Goal: Information Seeking & Learning: Learn about a topic

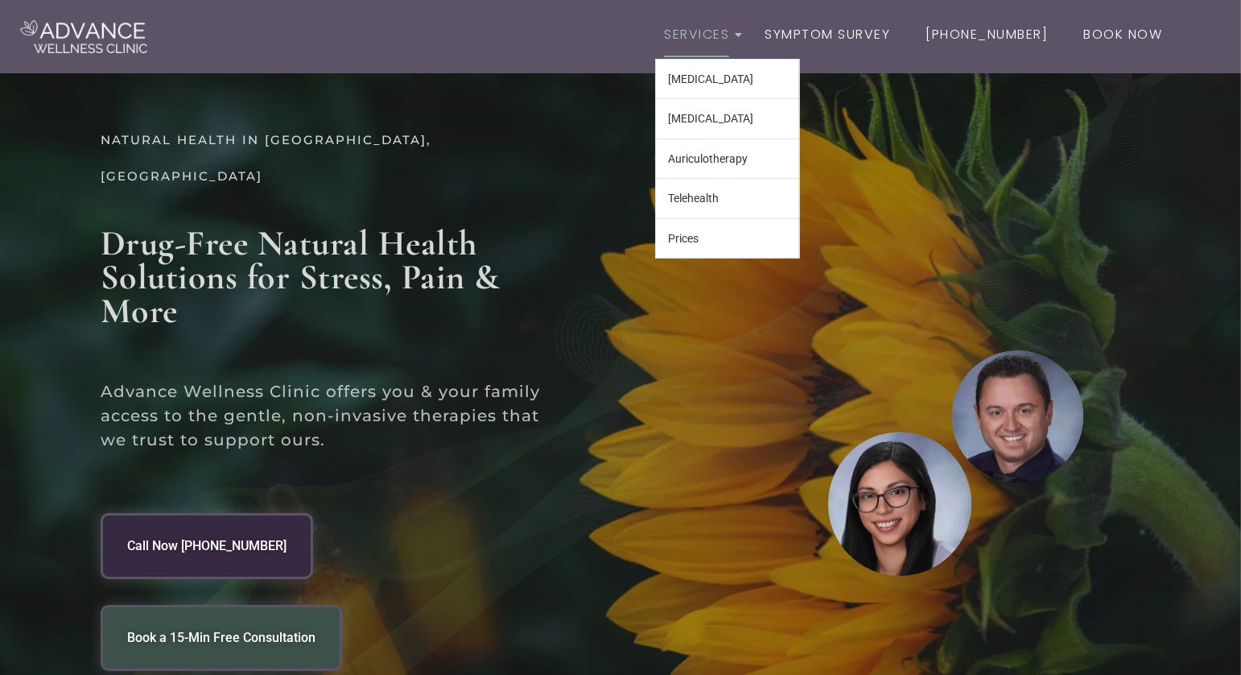
click at [696, 33] on link "Services" at bounding box center [696, 35] width 83 height 47
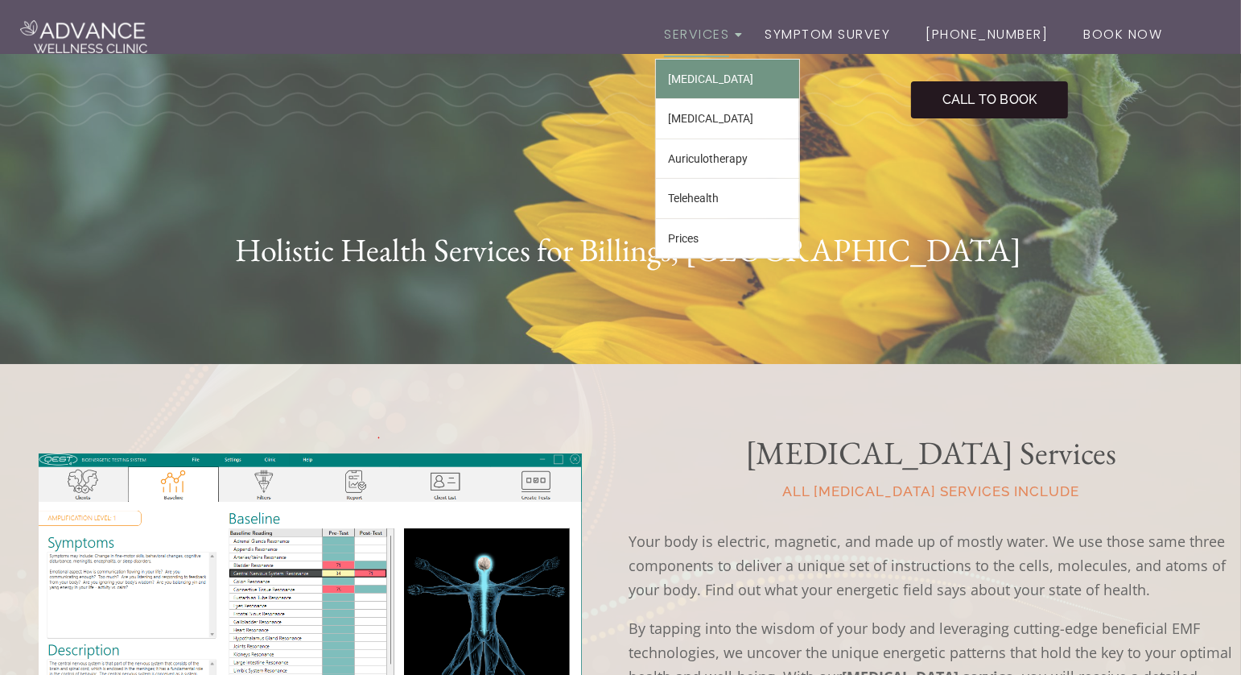
click at [717, 87] on link "[MEDICAL_DATA]" at bounding box center [727, 79] width 143 height 39
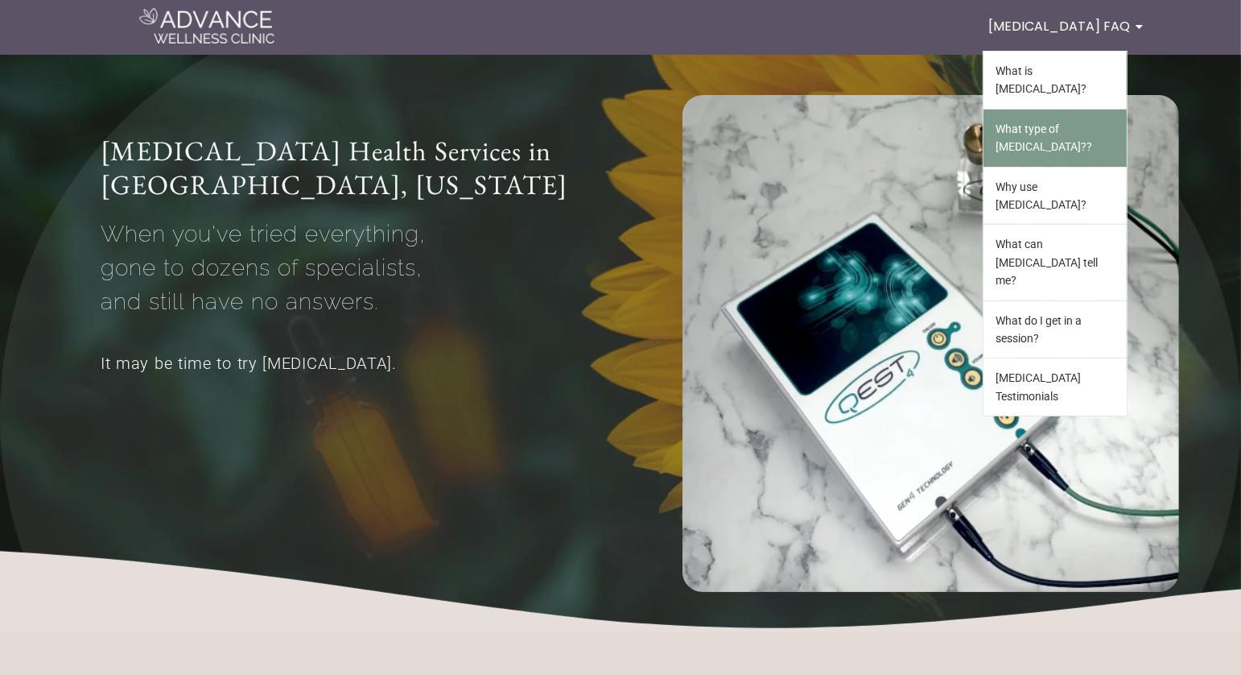
click at [1061, 109] on link "What type of Biofeedback??" at bounding box center [1055, 137] width 143 height 57
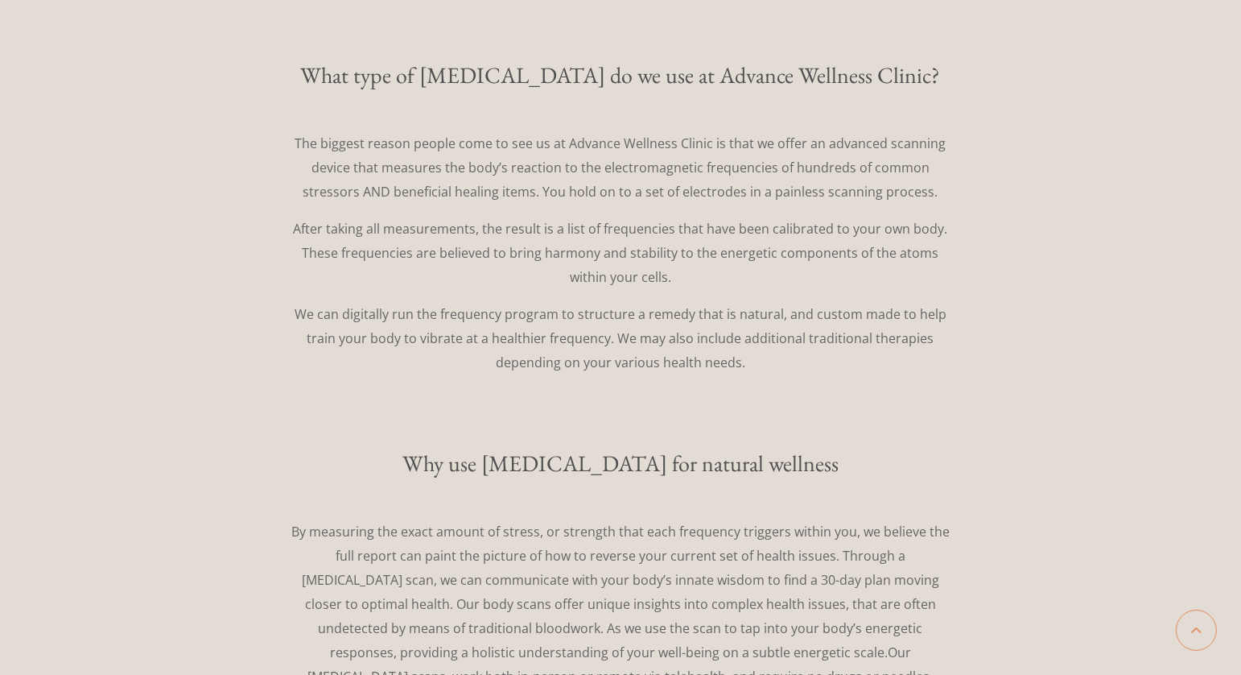
scroll to position [876, 0]
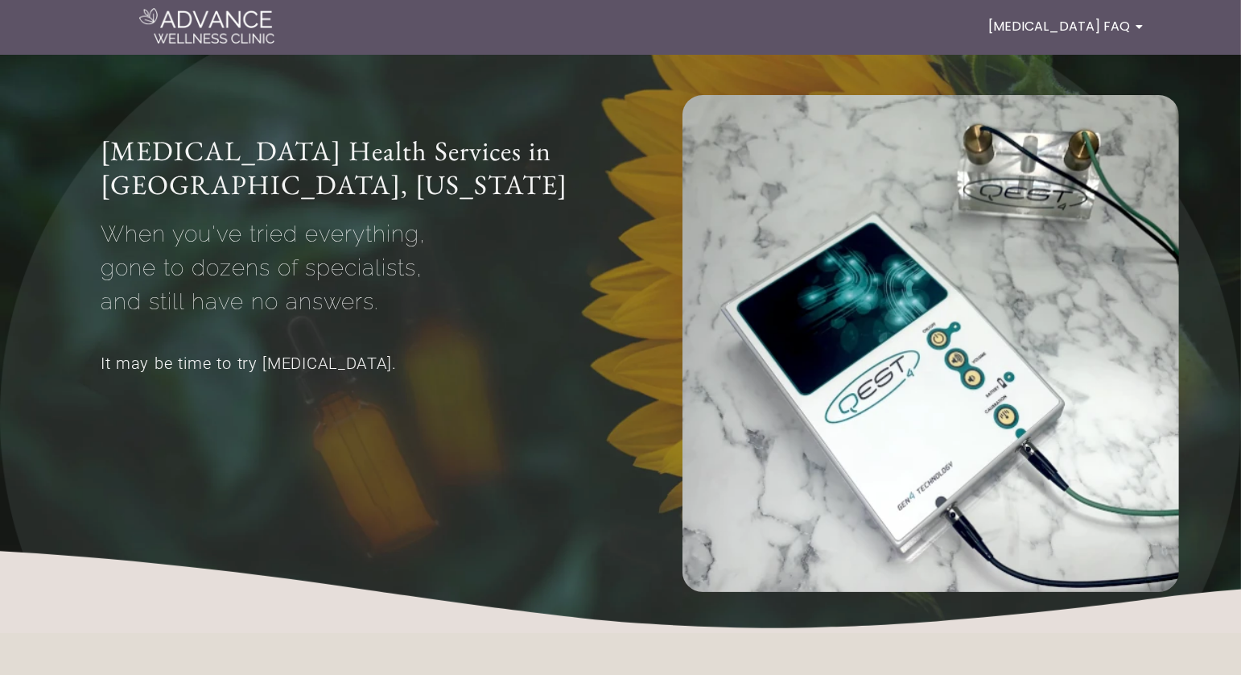
click at [566, 271] on p "When you've tried everything, gone to dozens of specialists, and still have no …" at bounding box center [353, 267] width 504 height 101
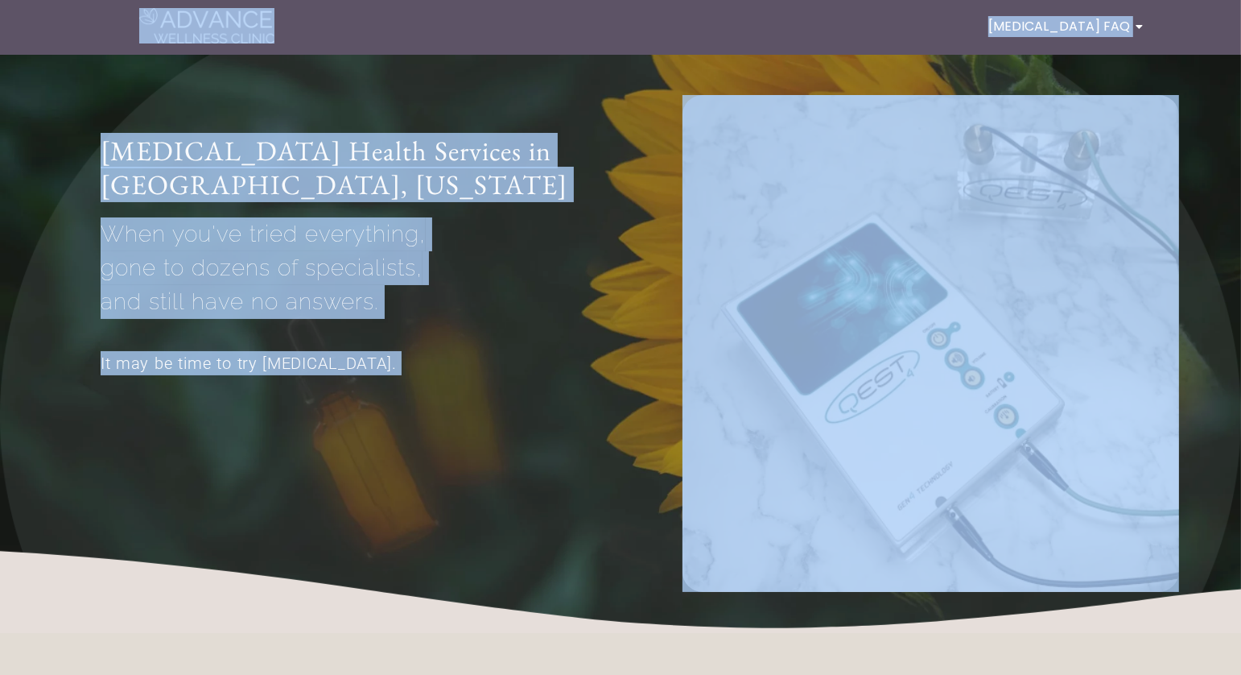
copy body "Biofeedback FAQ What is Biofeedback? What type of Biofeedback?? Why use Biofeed…"
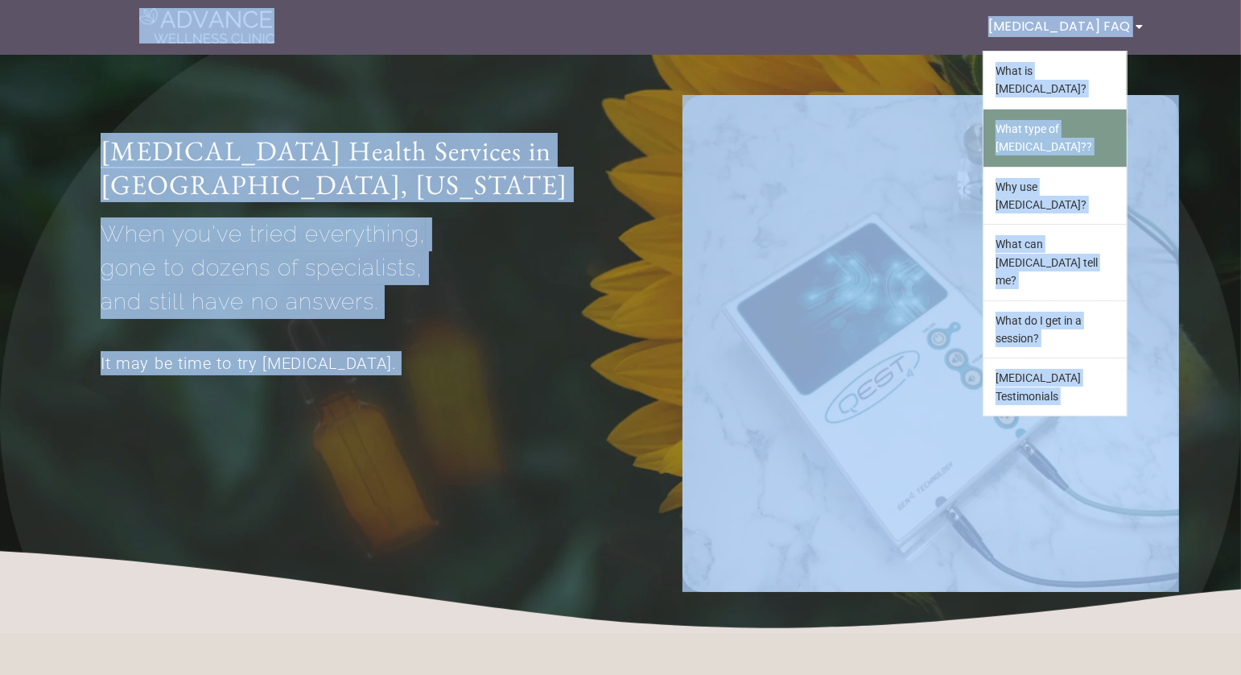
click at [1076, 118] on link "What type of Biofeedback??" at bounding box center [1055, 137] width 143 height 57
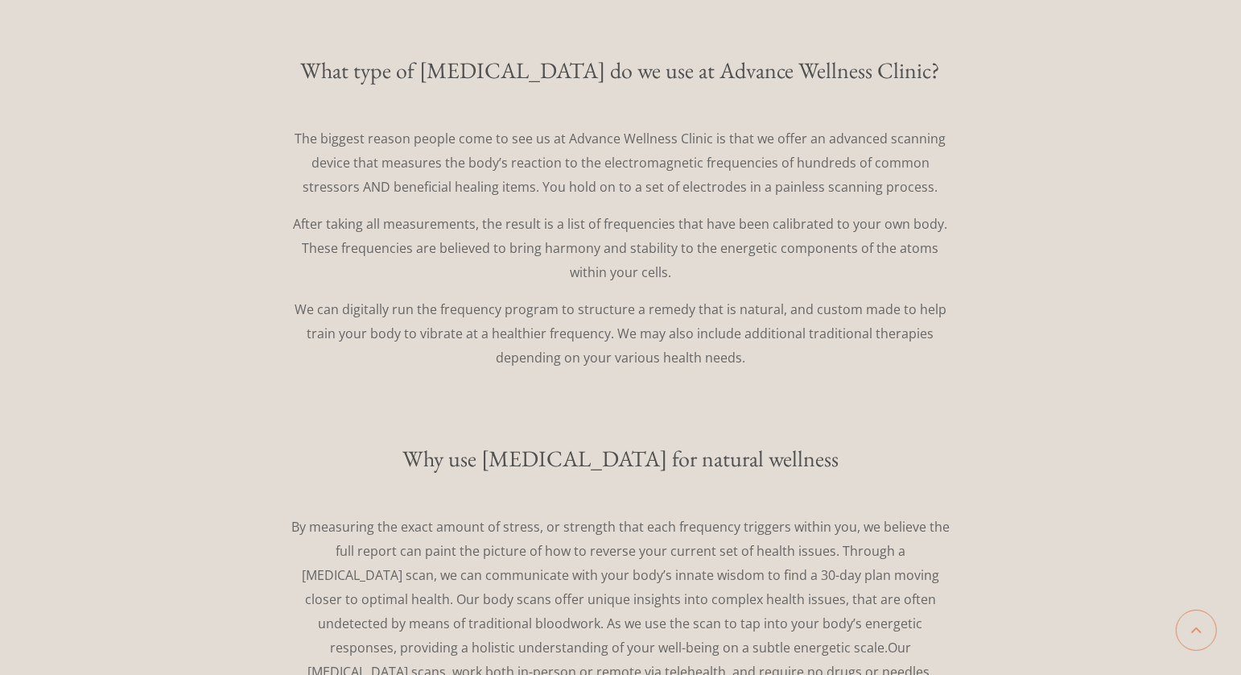
scroll to position [875, 0]
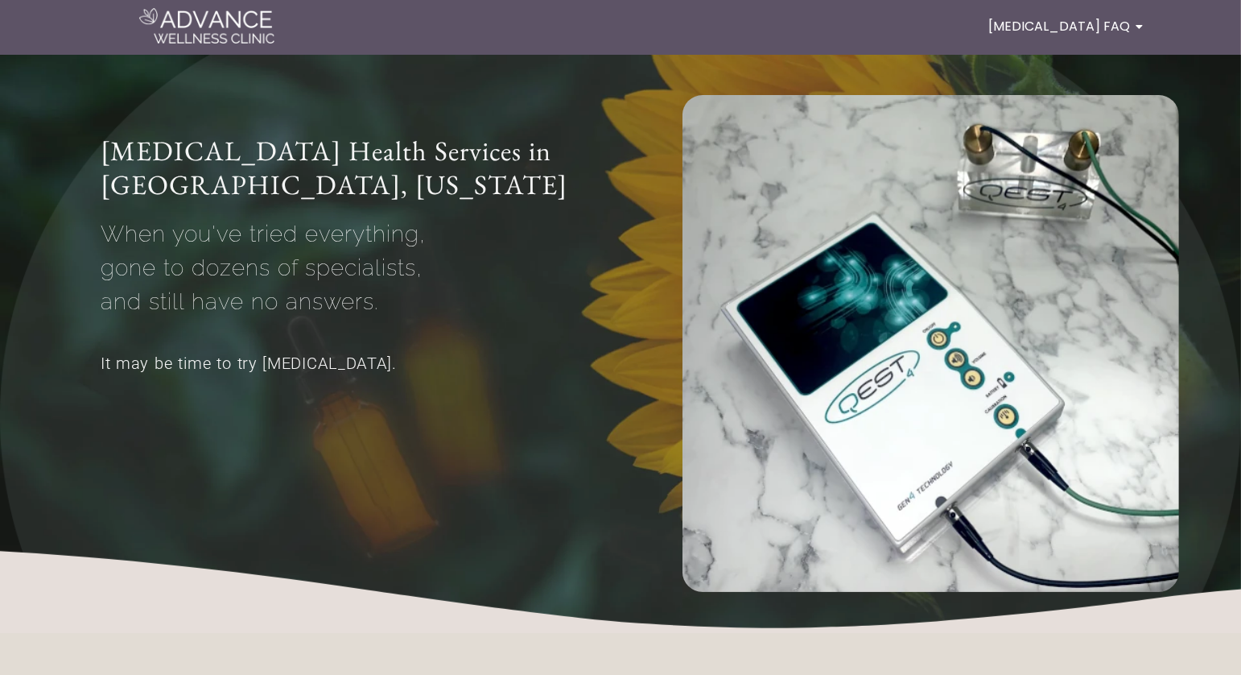
click at [268, 43] on div at bounding box center [207, 25] width 414 height 43
click at [257, 35] on img at bounding box center [206, 25] width 135 height 35
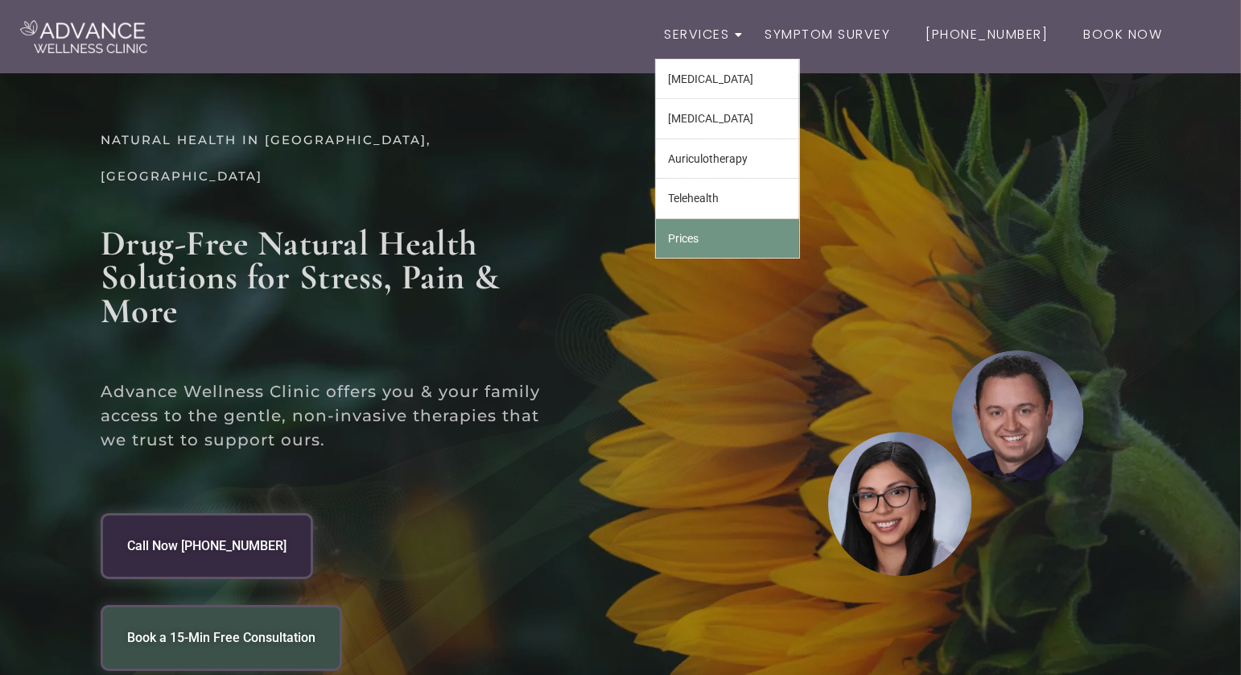
click at [727, 229] on link "Prices" at bounding box center [727, 238] width 143 height 39
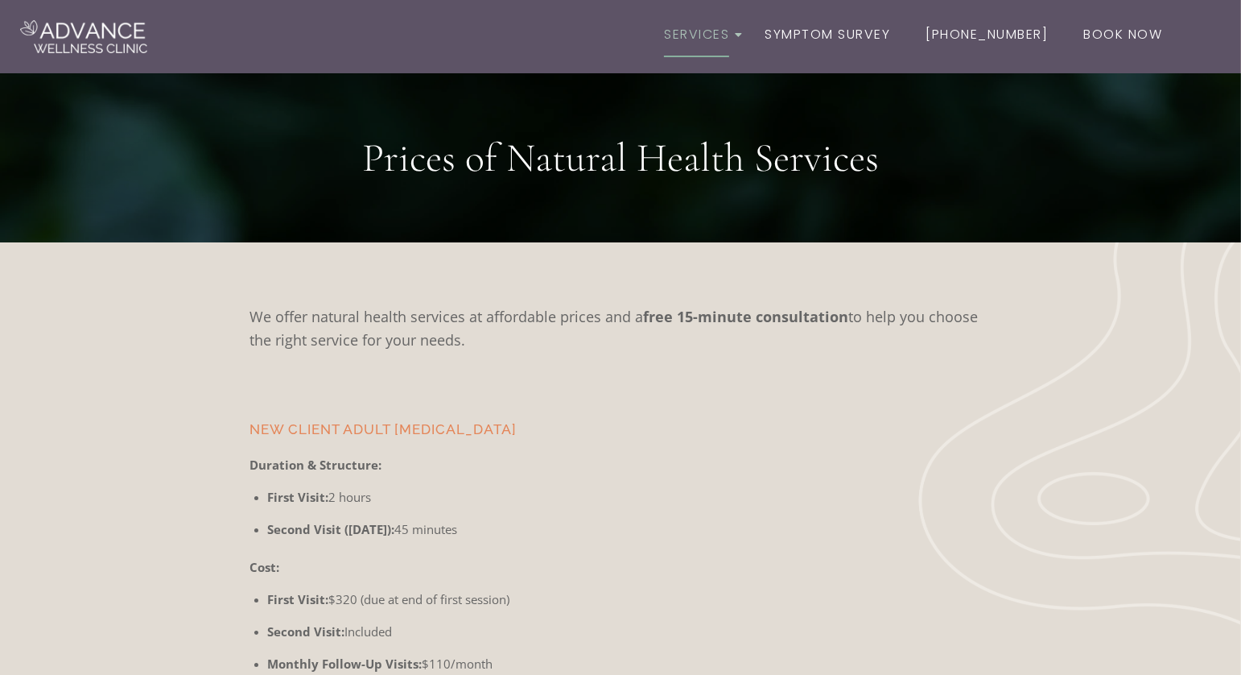
click at [471, 474] on p "Duration & Structure:" at bounding box center [621, 465] width 742 height 20
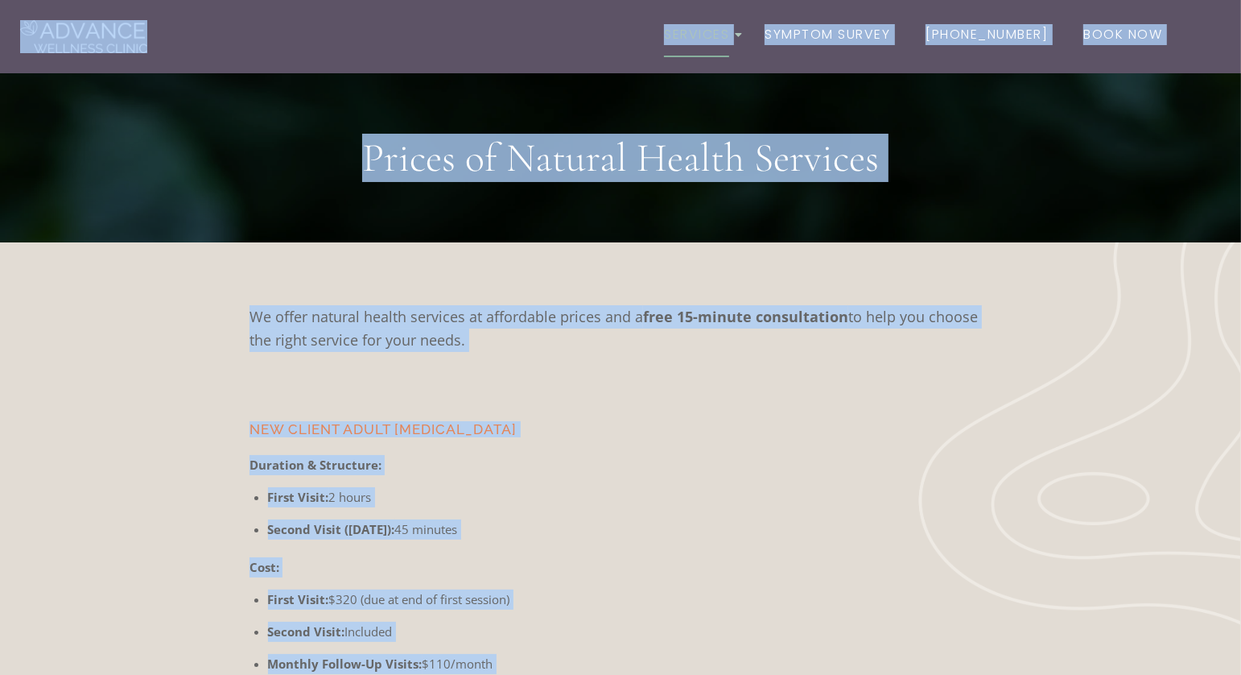
copy body "Services [MEDICAL_DATA] [MEDICAL_DATA] Auriculotherapy Telehealth Prices Sympto…"
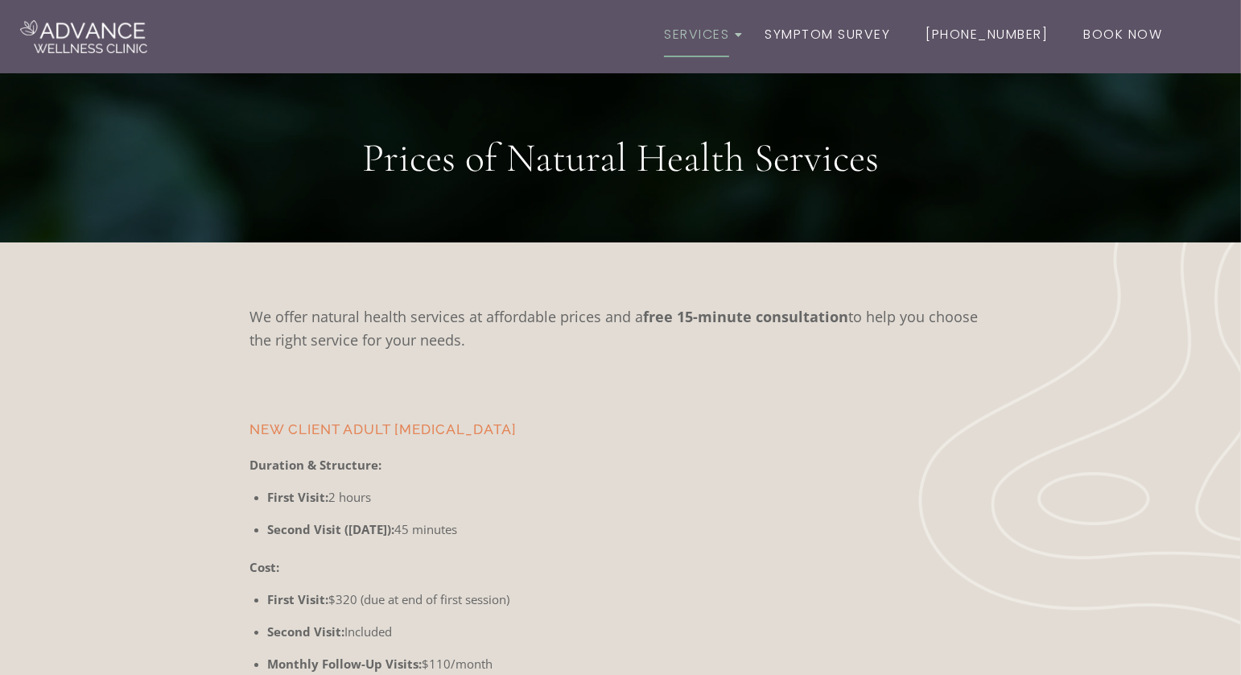
click at [118, 34] on img at bounding box center [83, 36] width 127 height 33
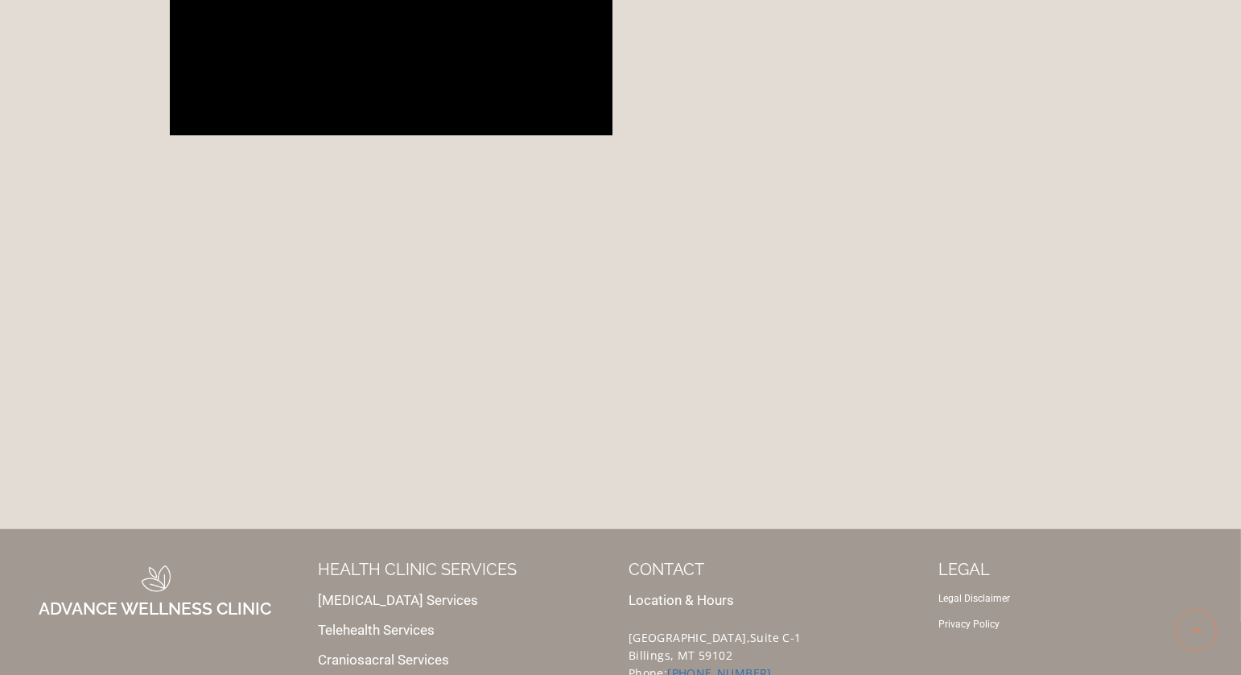
scroll to position [6215, 0]
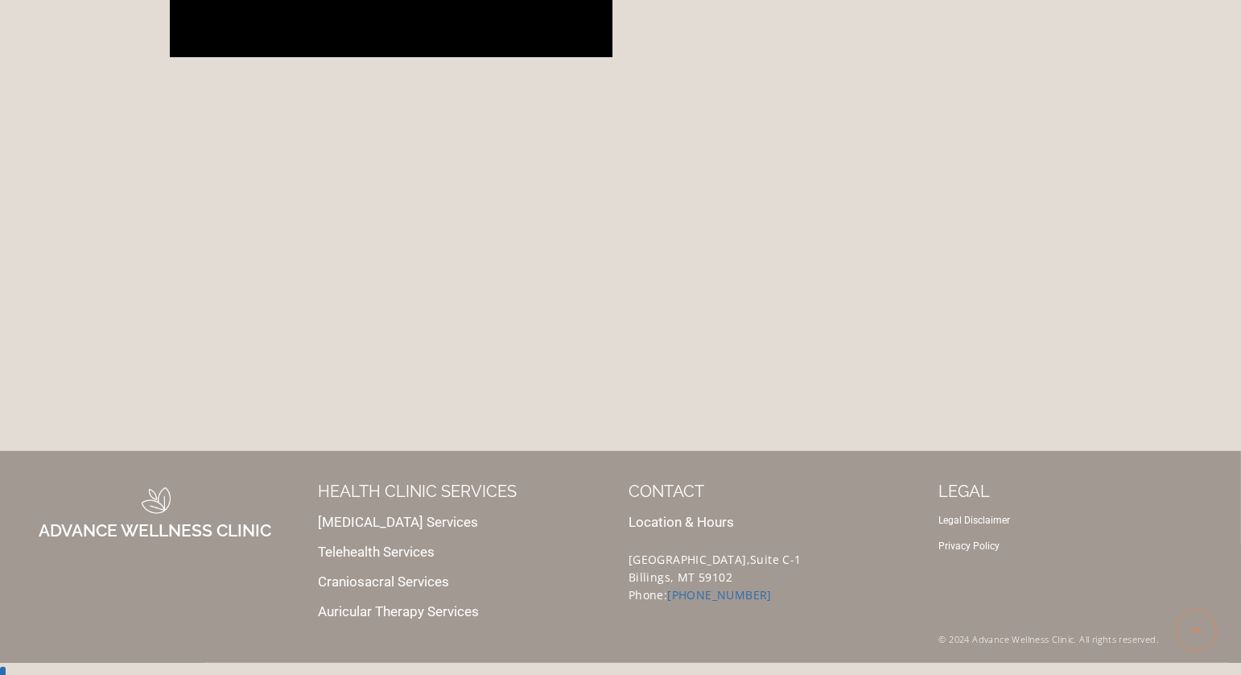
click at [385, 573] on link "Craniosacral Services" at bounding box center [384, 581] width 131 height 16
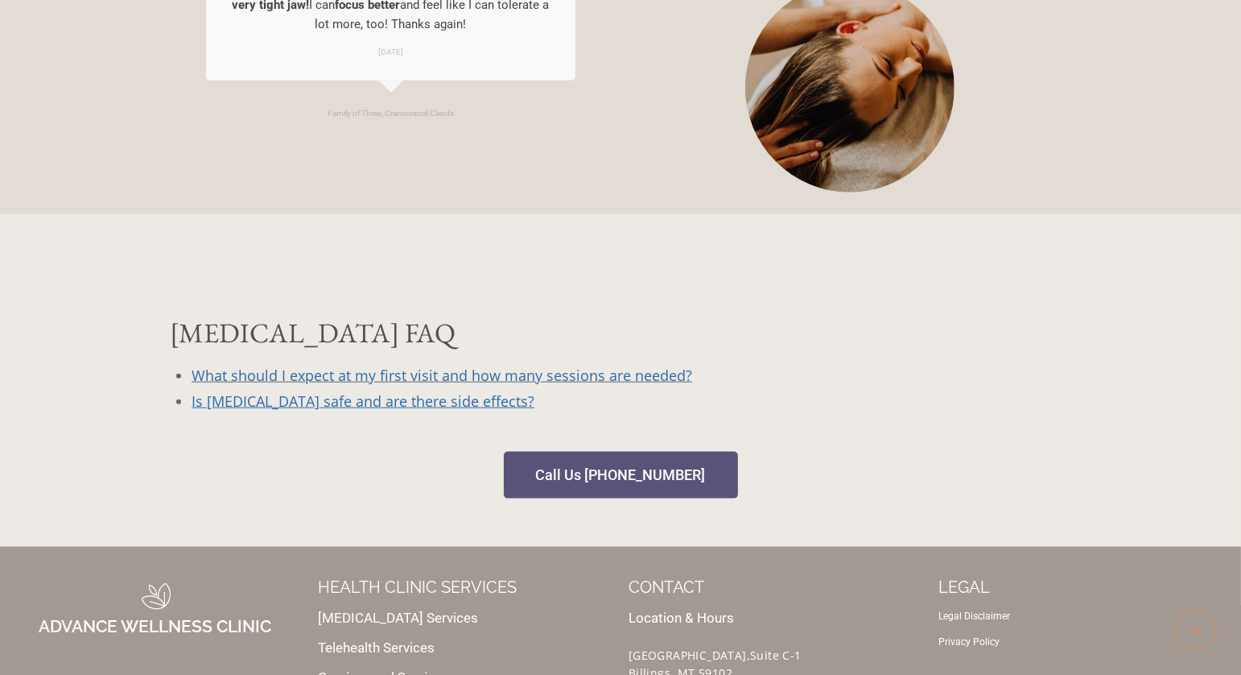
scroll to position [1707, 0]
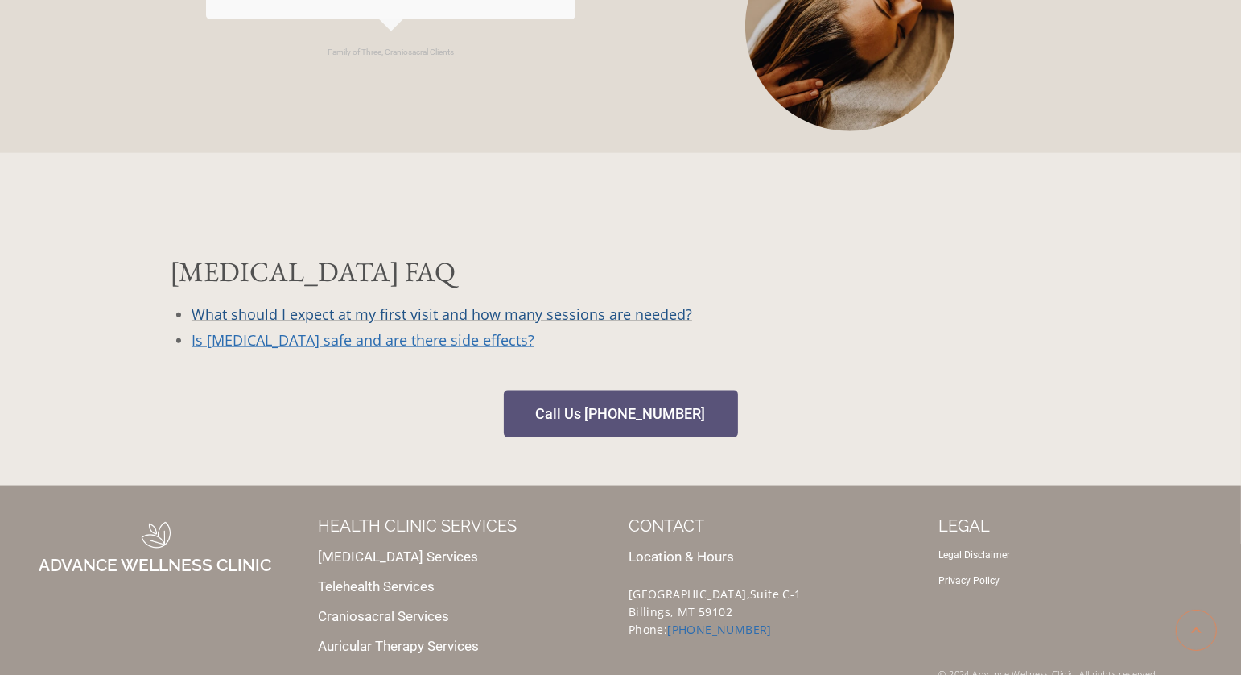
click at [385, 304] on link "What should I expect at my first visit and how many sessions are needed?" at bounding box center [442, 313] width 501 height 19
